Goal: Information Seeking & Learning: Learn about a topic

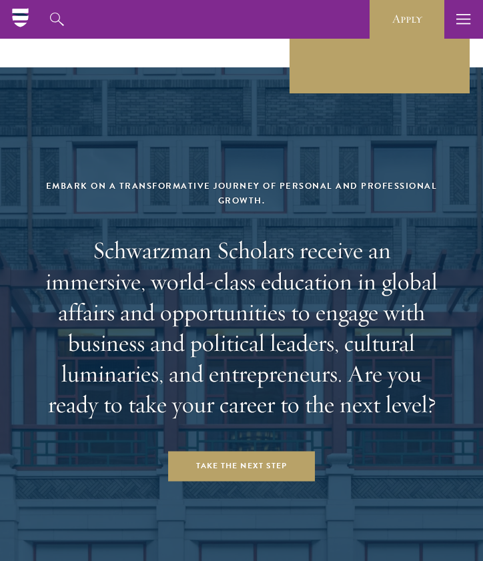
scroll to position [5349, 0]
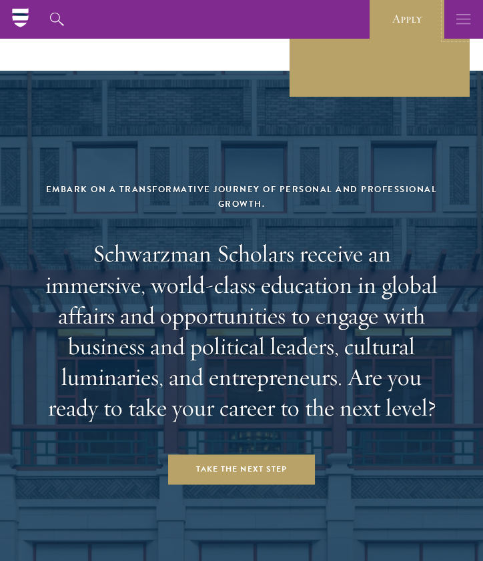
click at [473, 31] on button "button" at bounding box center [463, 19] width 39 height 39
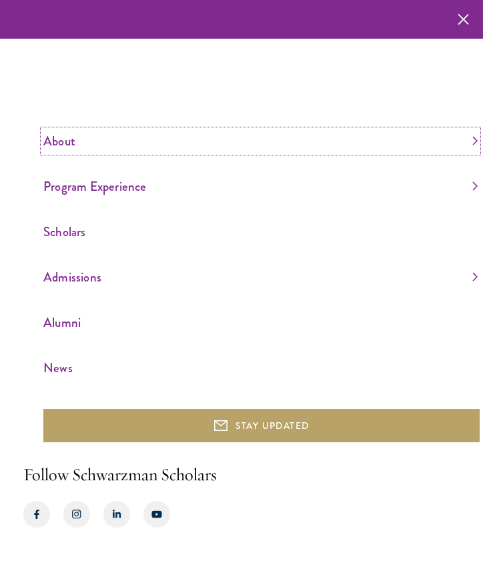
click at [62, 143] on link "About" at bounding box center [260, 141] width 434 height 22
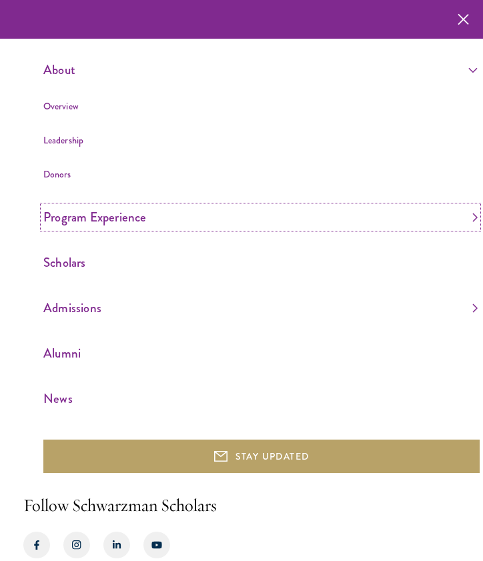
click at [55, 215] on link "Program Experience" at bounding box center [260, 217] width 434 height 22
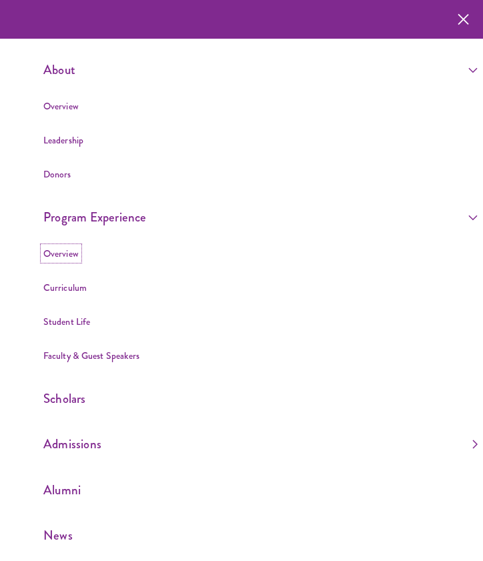
click at [61, 253] on link "Overview" at bounding box center [60, 253] width 35 height 13
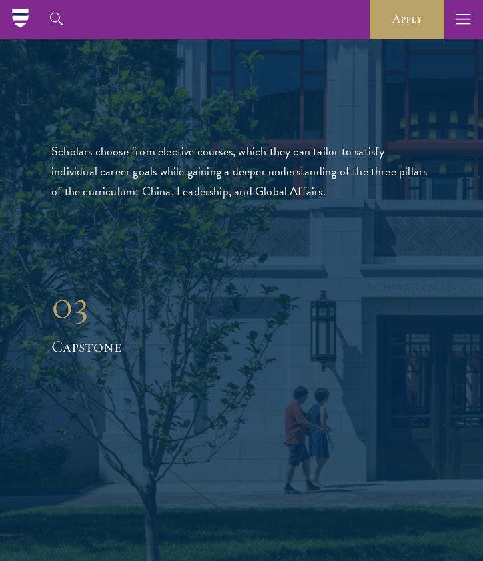
scroll to position [2305, 0]
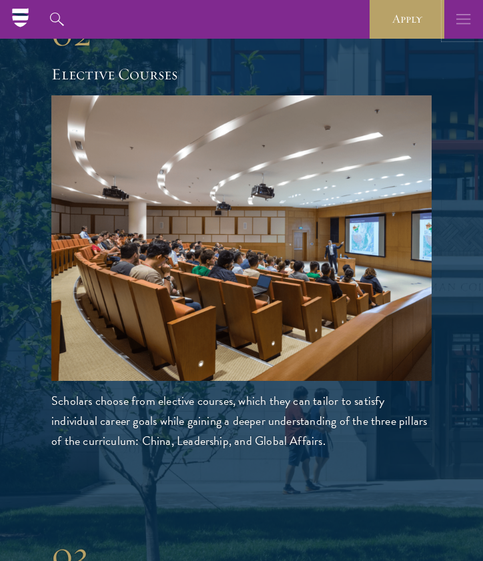
click at [471, 20] on button "button" at bounding box center [463, 19] width 39 height 39
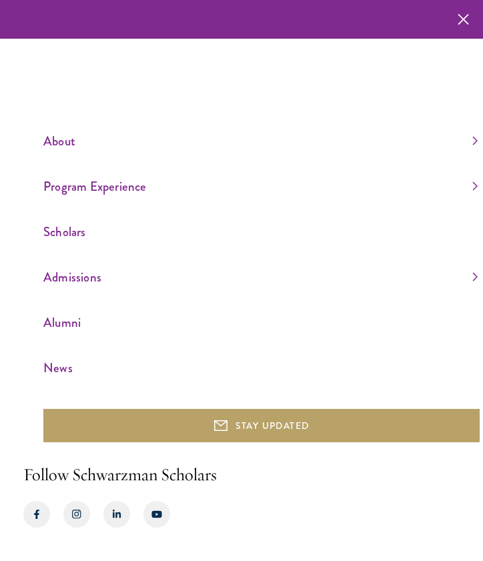
scroll to position [2266, 0]
click at [87, 277] on link "Admissions" at bounding box center [260, 277] width 434 height 22
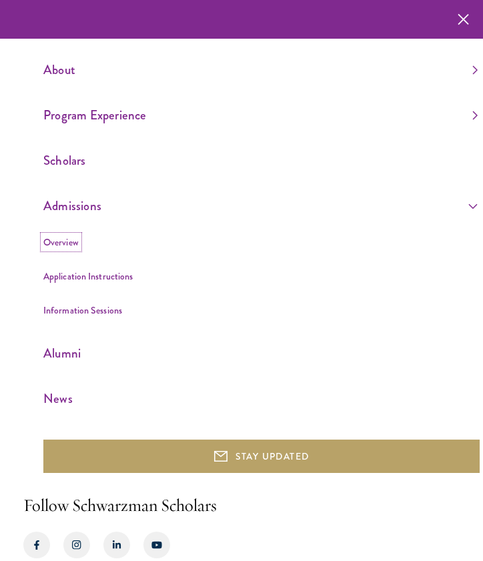
click at [67, 241] on link "Overview" at bounding box center [60, 241] width 35 height 13
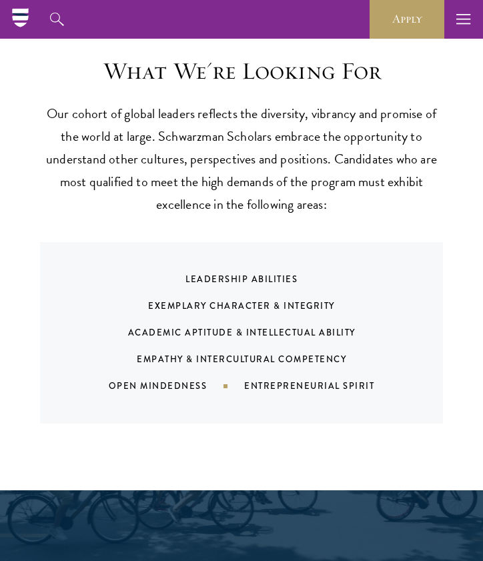
scroll to position [1062, 0]
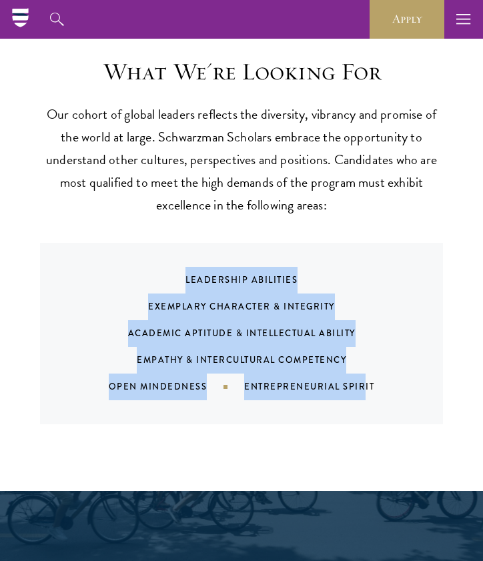
drag, startPoint x: 185, startPoint y: 253, endPoint x: 364, endPoint y: 374, distance: 215.6
click at [364, 374] on div "Leadership Abilities Exemplary Character & Integrity Academic Aptitude & Intell…" at bounding box center [258, 333] width 371 height 133
click at [383, 380] on div "Entrepreneurial Spirit" at bounding box center [325, 386] width 163 height 13
drag, startPoint x: 383, startPoint y: 364, endPoint x: 157, endPoint y: 259, distance: 249.9
click at [157, 267] on div "Leadership Abilities Exemplary Character & Integrity Academic Aptitude & Intell…" at bounding box center [258, 333] width 371 height 133
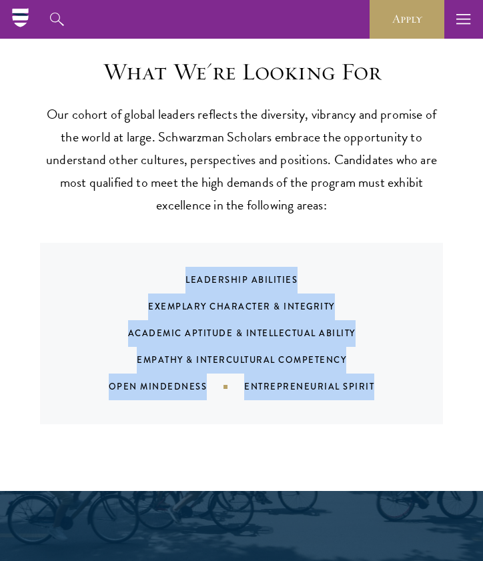
copy main "Leadership Abilities Exemplary Character & Integrity Academic Aptitude & Intell…"
